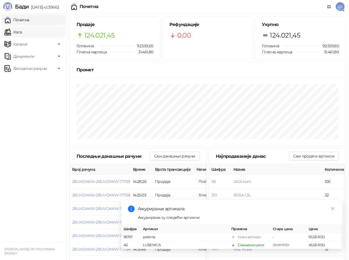
click at [22, 31] on link "Каса" at bounding box center [12, 32] width 17 height 11
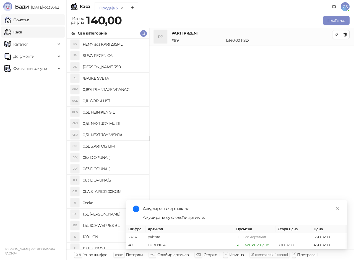
click at [29, 21] on link "Почетна" at bounding box center [16, 19] width 25 height 11
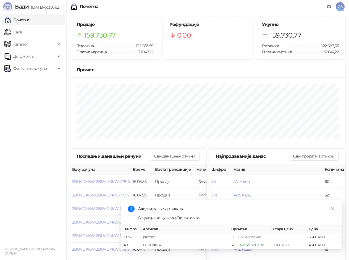
click at [23, 22] on link "Почетна" at bounding box center [16, 19] width 25 height 11
click at [22, 32] on link "Каса" at bounding box center [12, 32] width 17 height 11
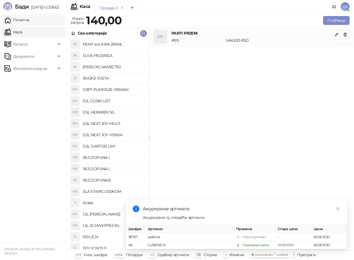
click at [29, 22] on link "Почетна" at bounding box center [16, 19] width 25 height 11
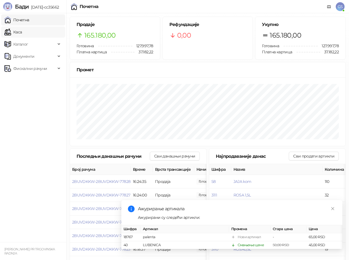
click at [22, 33] on link "Каса" at bounding box center [12, 32] width 17 height 11
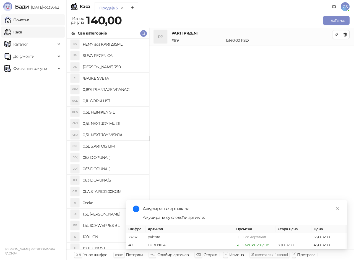
click at [29, 20] on link "Почетна" at bounding box center [16, 19] width 25 height 11
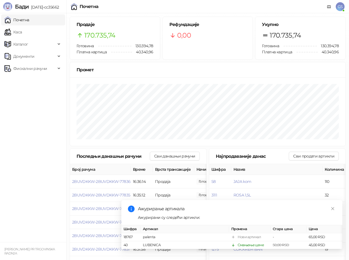
click at [29, 20] on link "Почетна" at bounding box center [16, 19] width 25 height 11
click at [22, 32] on link "Каса" at bounding box center [12, 32] width 17 height 11
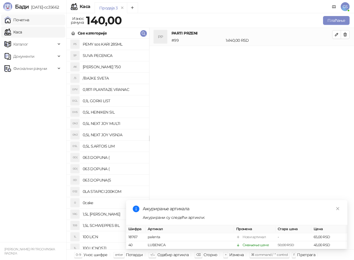
click at [29, 20] on link "Почетна" at bounding box center [16, 19] width 25 height 11
